Goal: Information Seeking & Learning: Learn about a topic

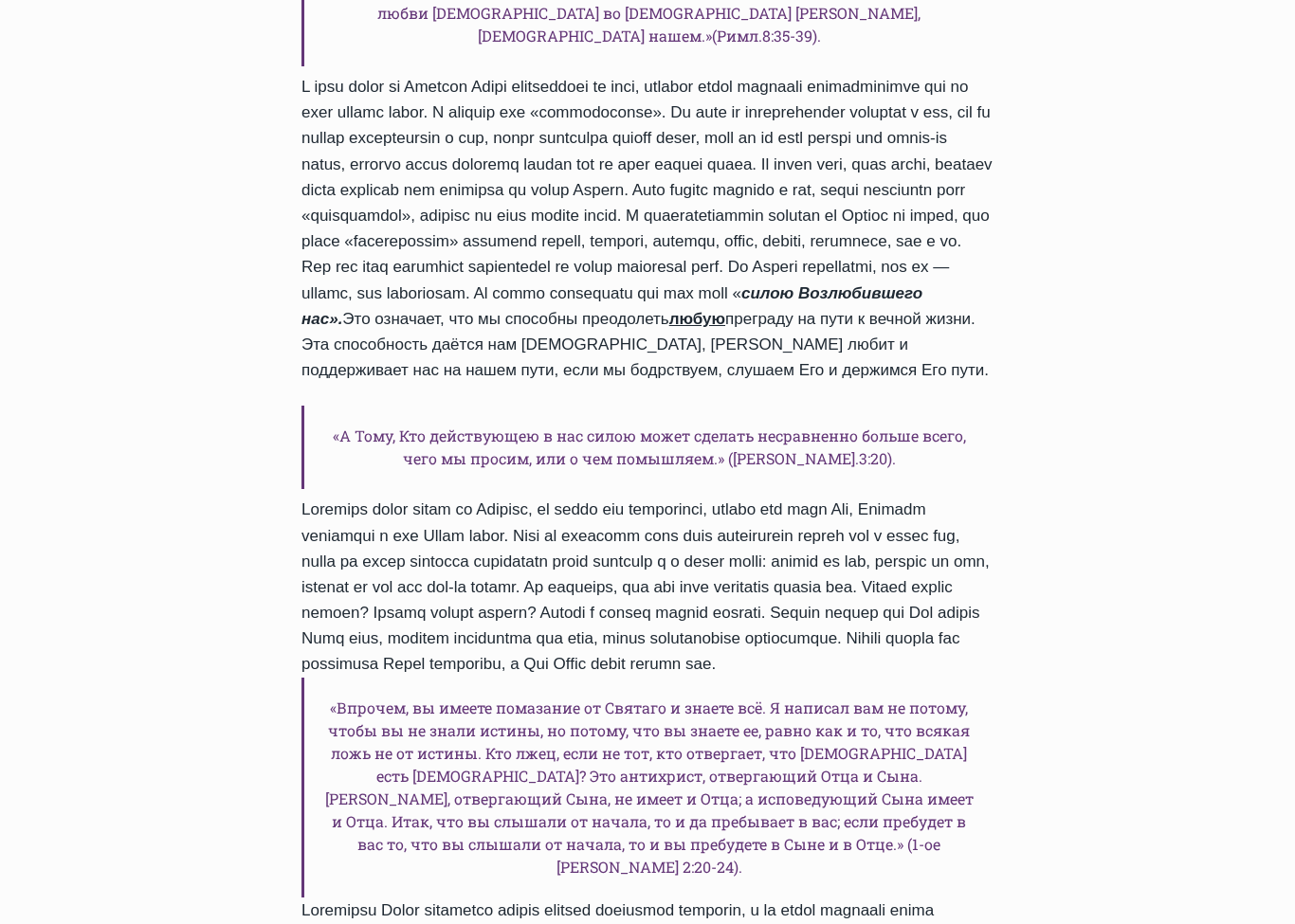
scroll to position [1309, 0]
click at [771, 832] on div "Добрый день, дорогие друзья! Я приветствую вас сегодня в рубрике «Ежедневное сл…" at bounding box center [647, 423] width 692 height 1463
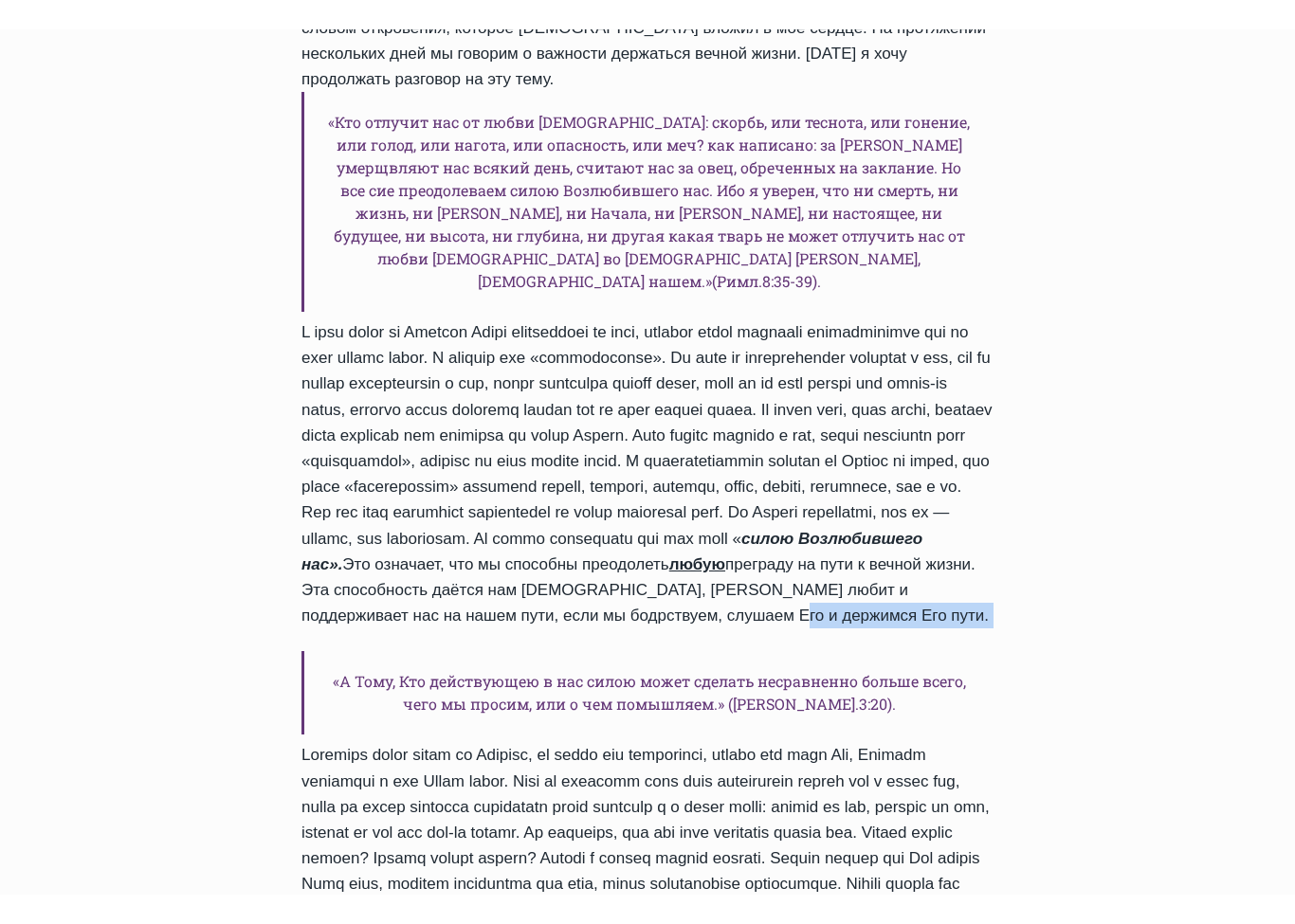
scroll to position [1033, 0]
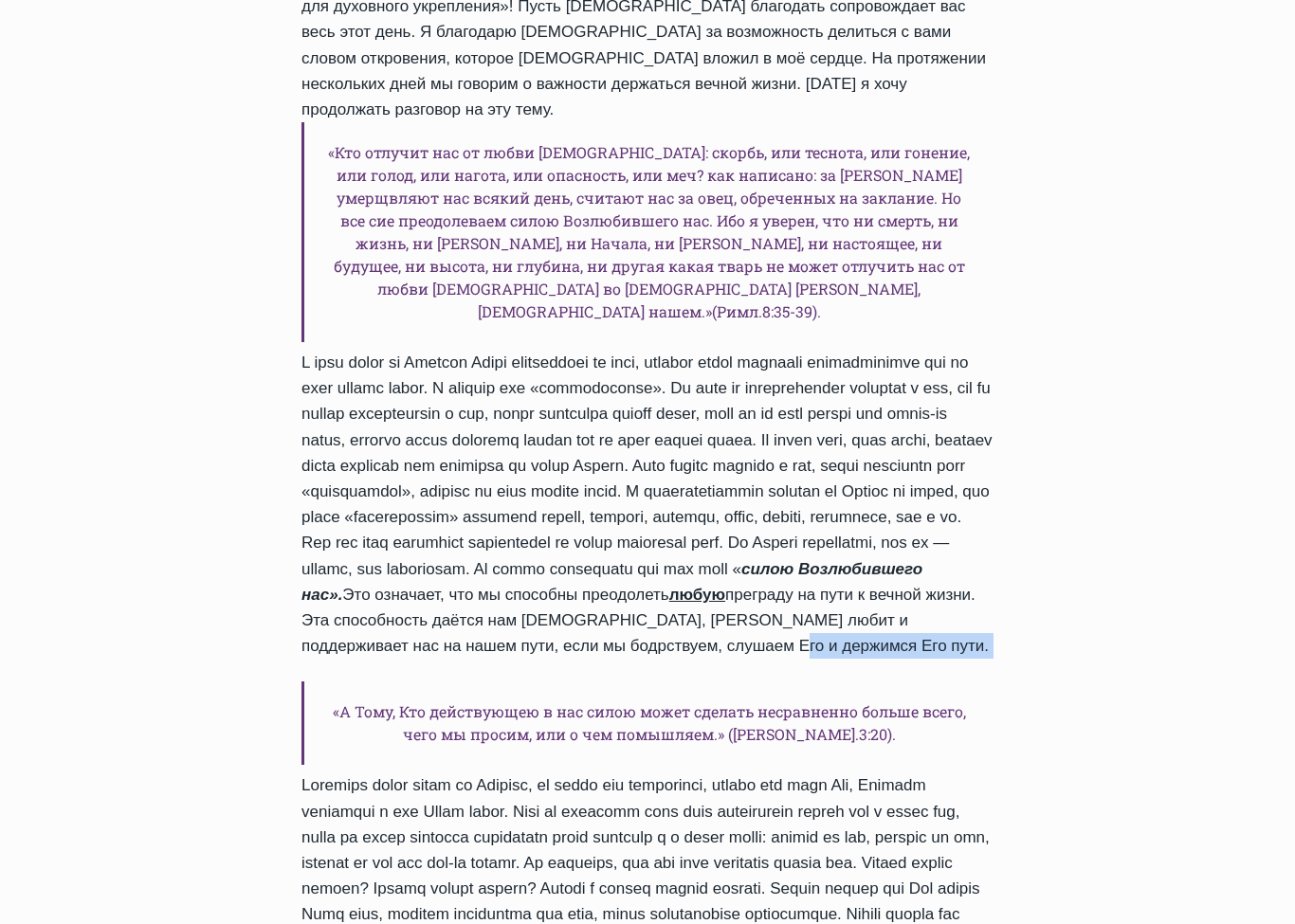
click at [1103, 687] on div "Ежедневное слово Почему так важно держаться вечной жизни? II Автор Пастор Руфус…" at bounding box center [648, 933] width 1295 height 3329
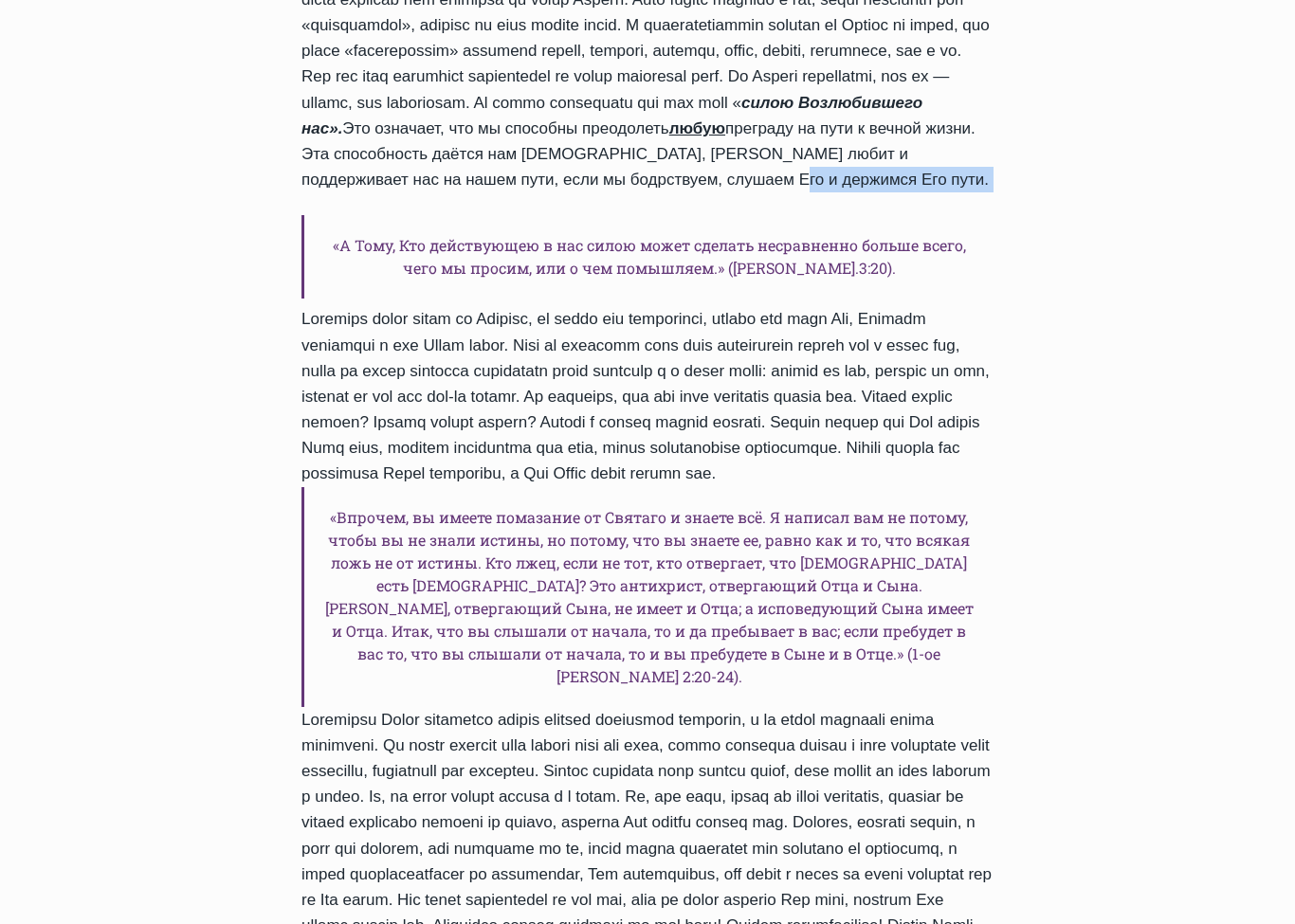
scroll to position [1502, 0]
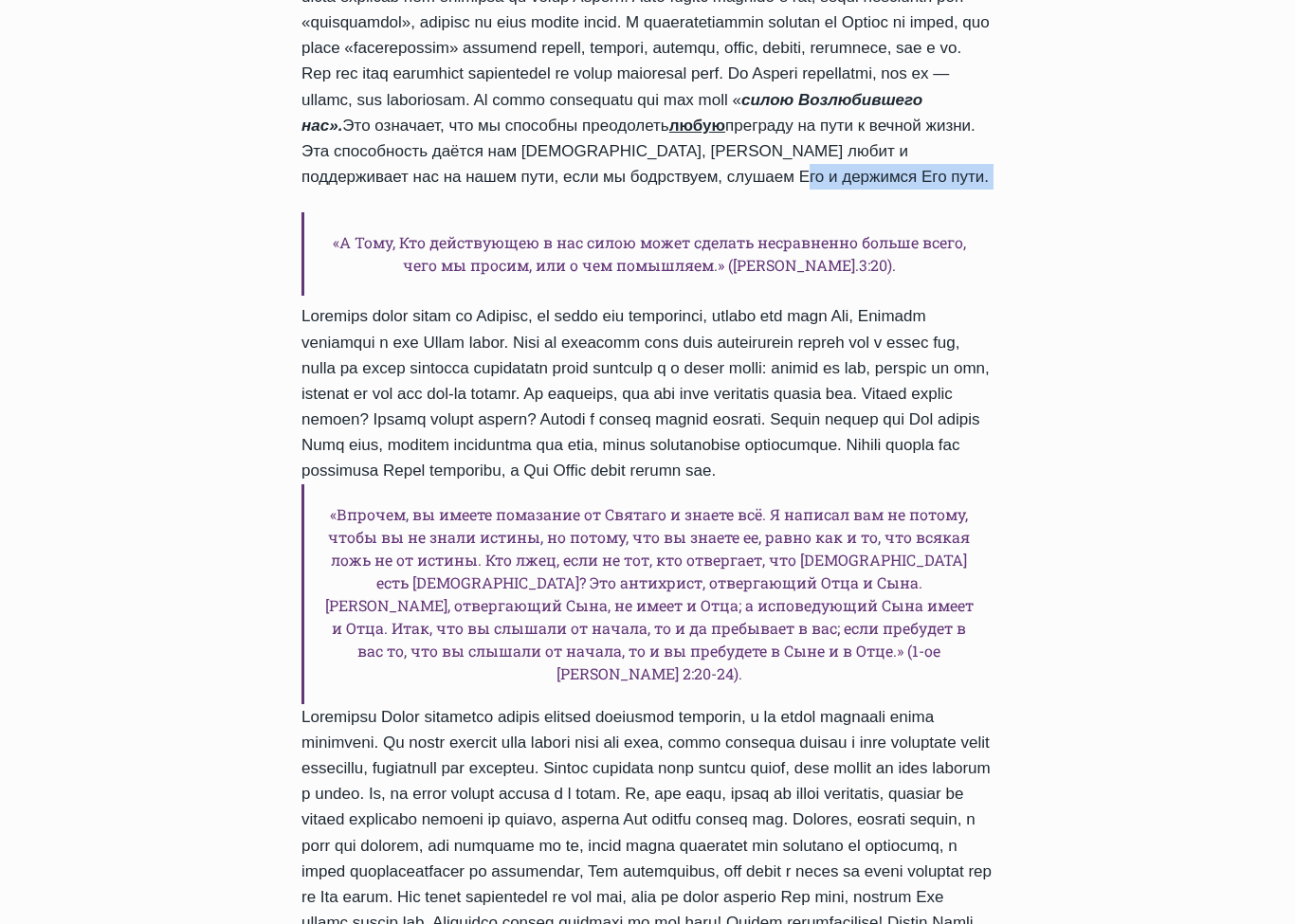
click at [1082, 703] on div "Ежедневное слово Почему так важно держаться вечной жизни? II Автор Пастор Руфус…" at bounding box center [648, 463] width 1295 height 3329
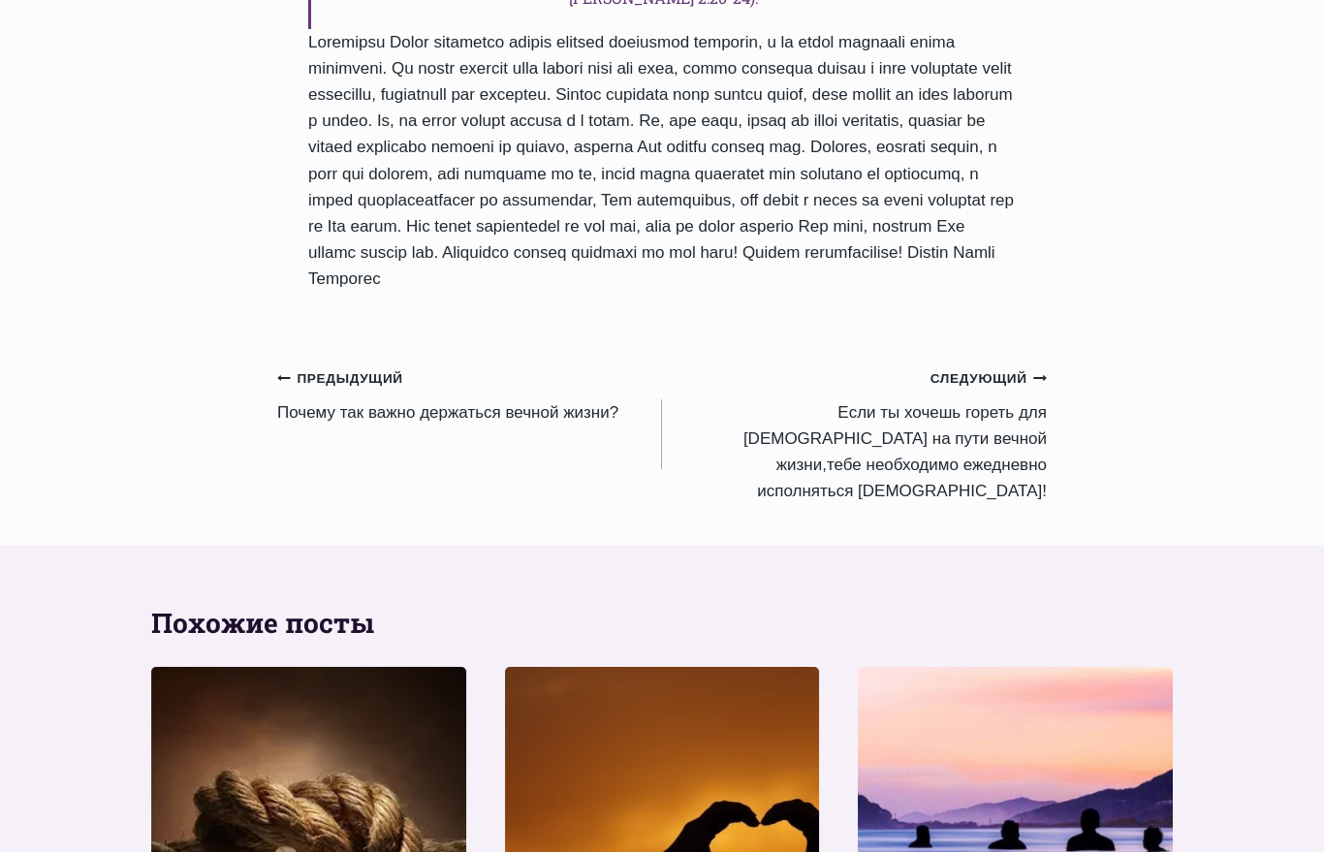
scroll to position [2170, 0]
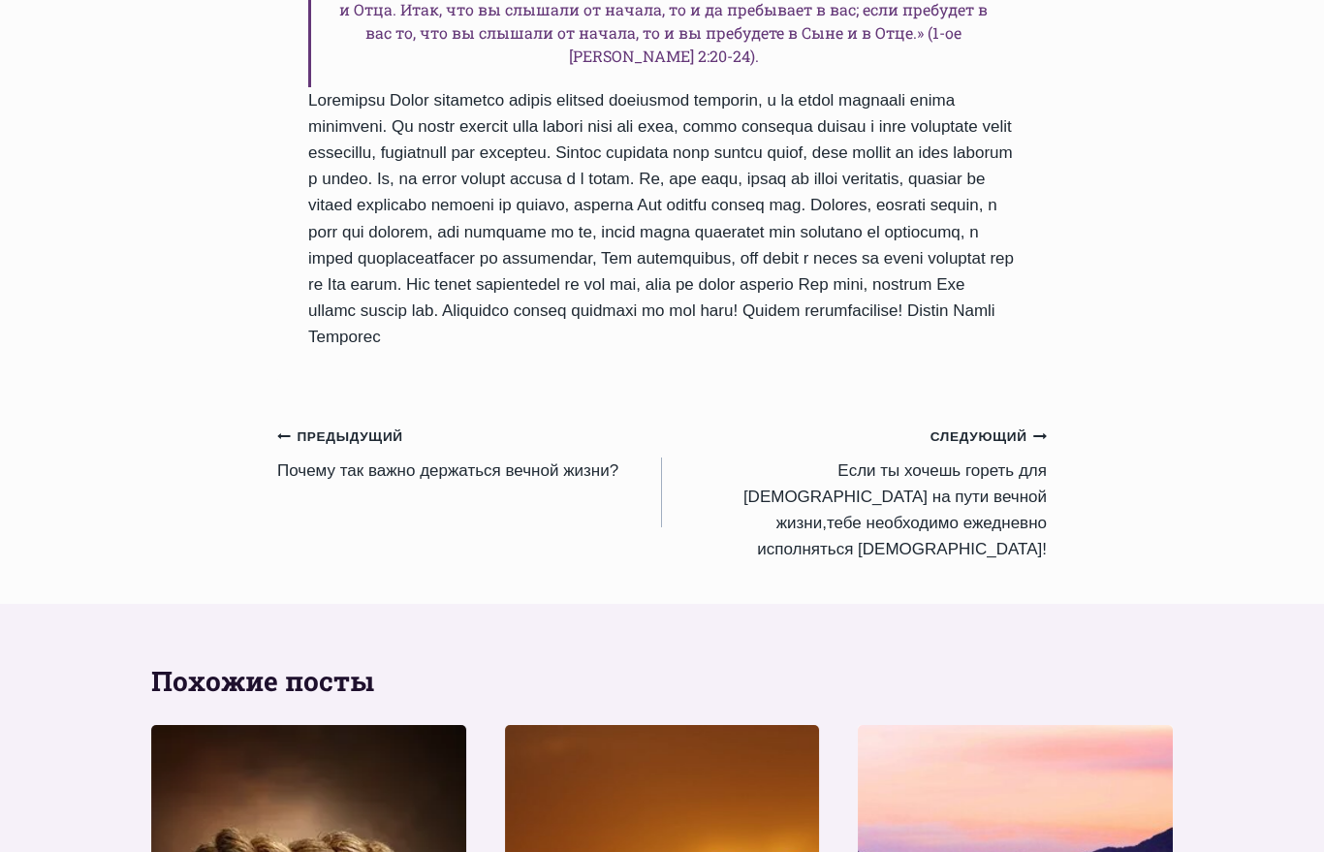
click at [596, 429] on link "Предыдущий Предыдущий Почему так важно держаться вечной жизни?" at bounding box center [469, 453] width 385 height 61
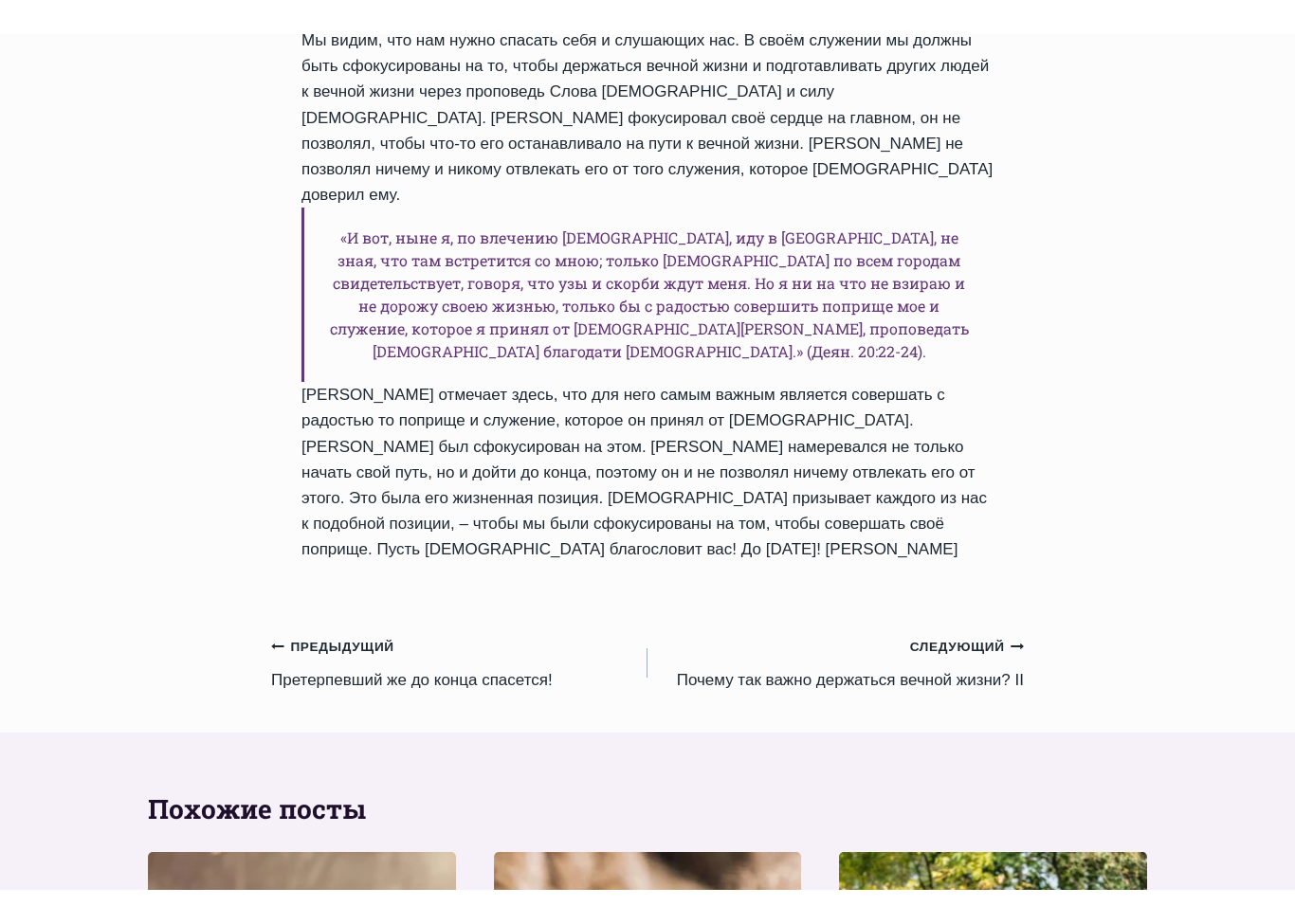
scroll to position [2354, 0]
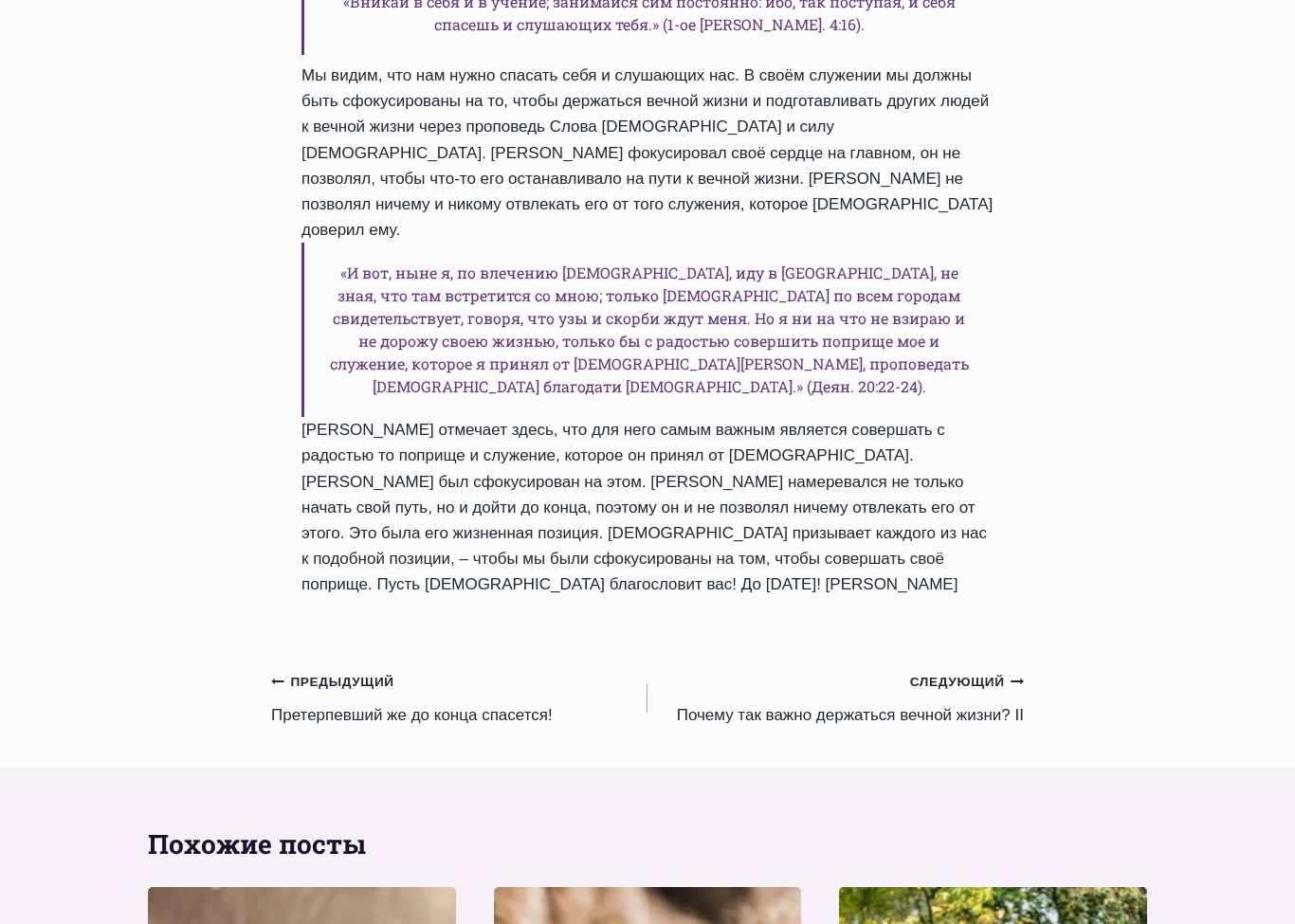
click at [968, 672] on small "Следующий Продолжить" at bounding box center [966, 682] width 113 height 21
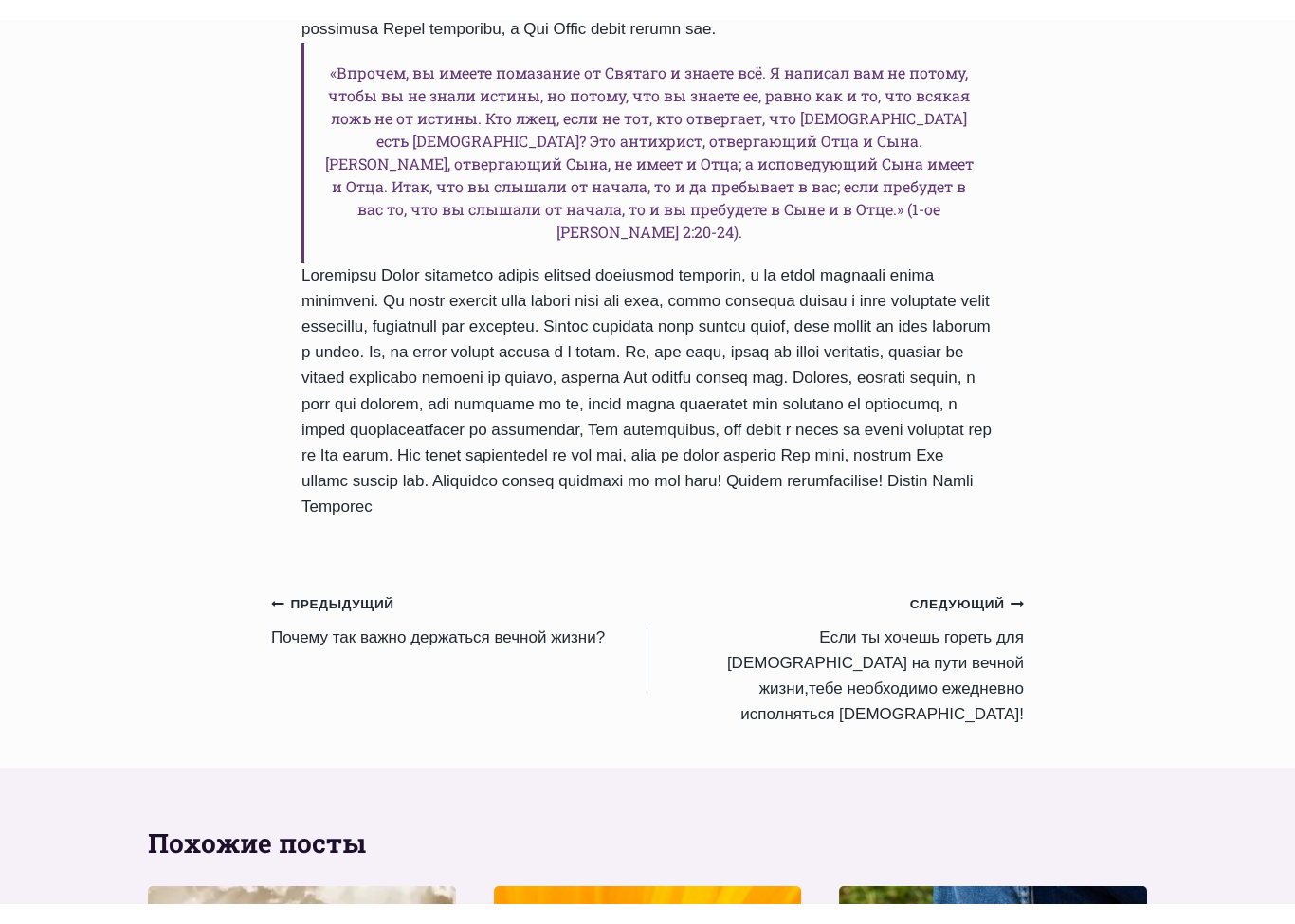
scroll to position [1923, 0]
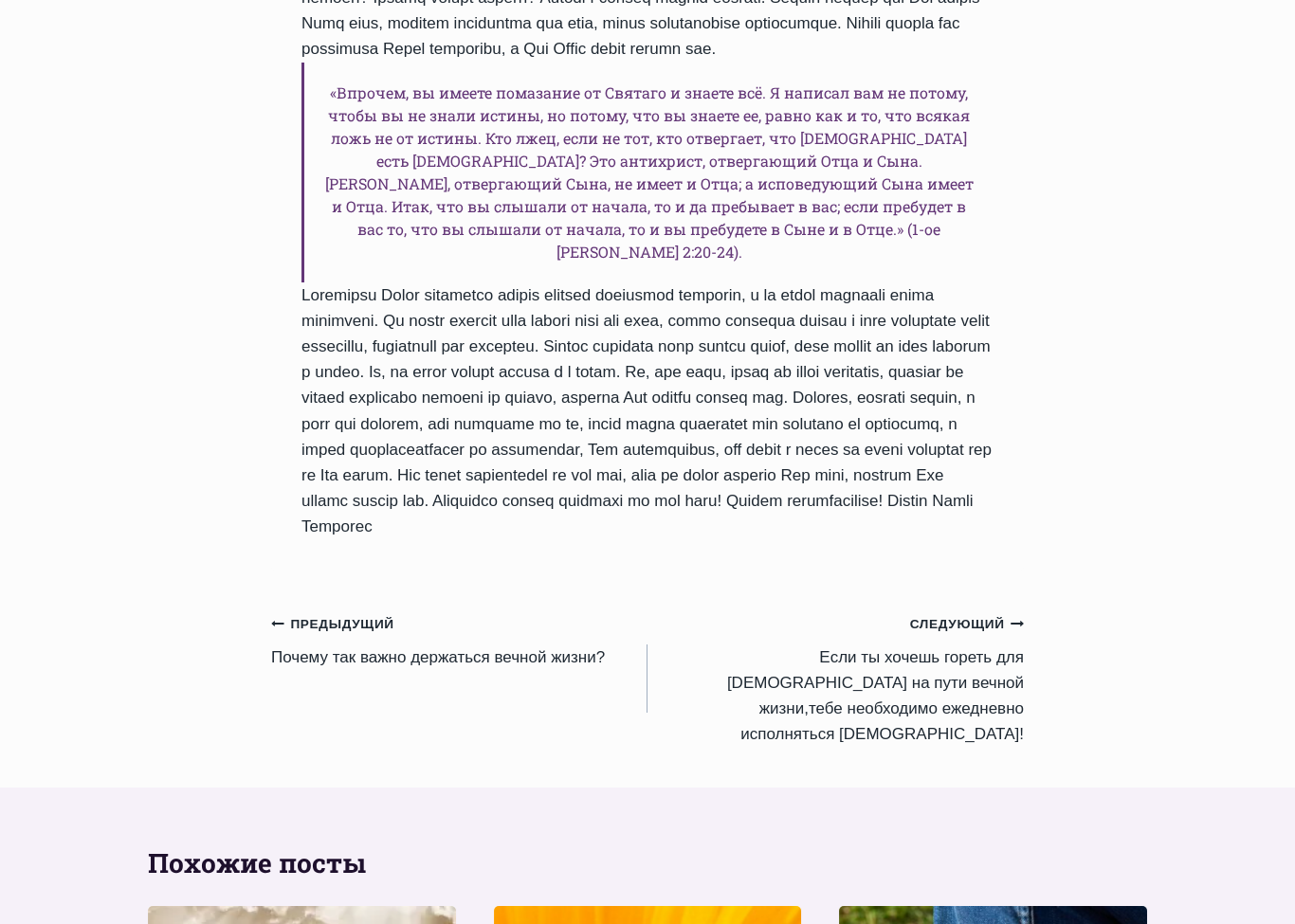
click at [973, 615] on small "Следующий Продолжить" at bounding box center [966, 625] width 113 height 21
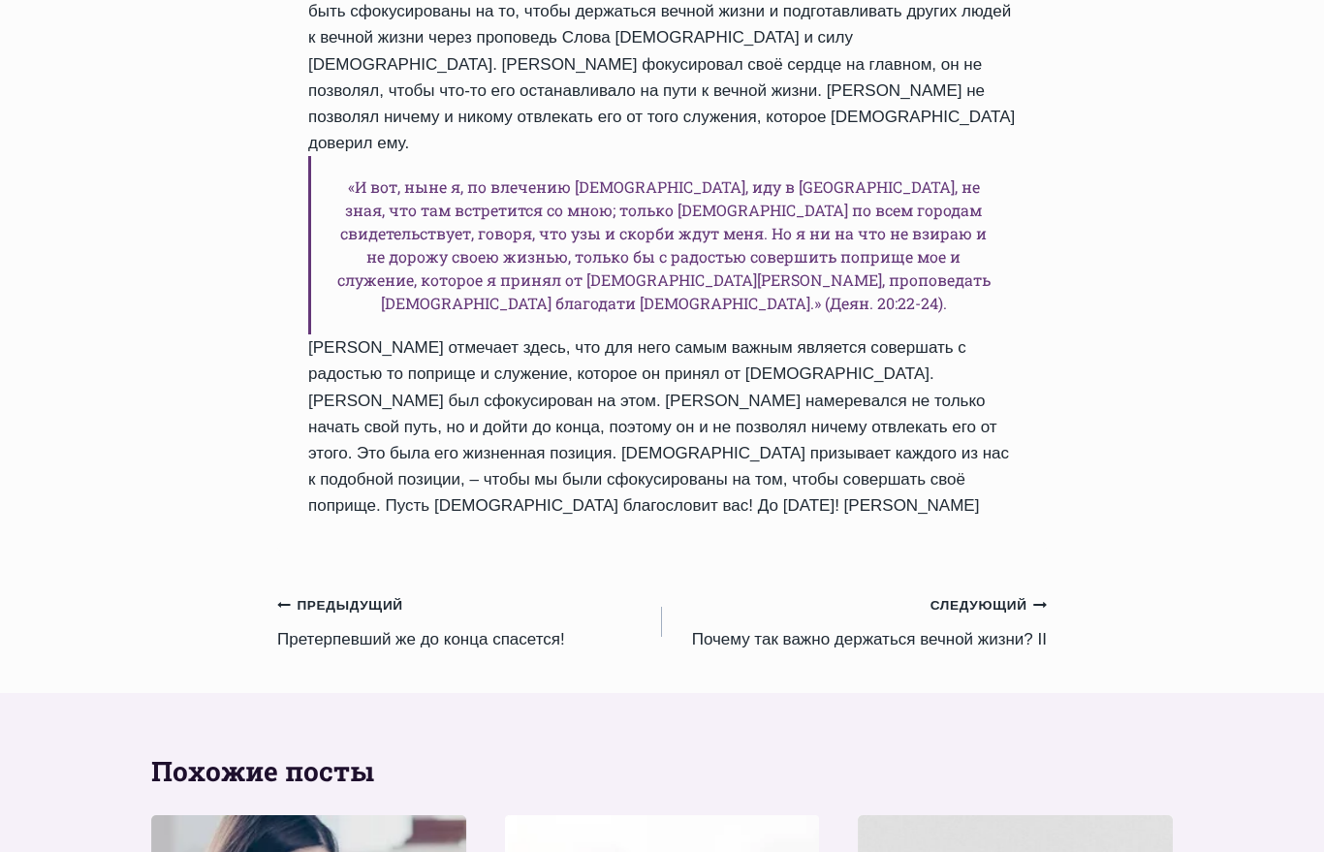
scroll to position [2500, 0]
